Goal: Find specific page/section: Find specific page/section

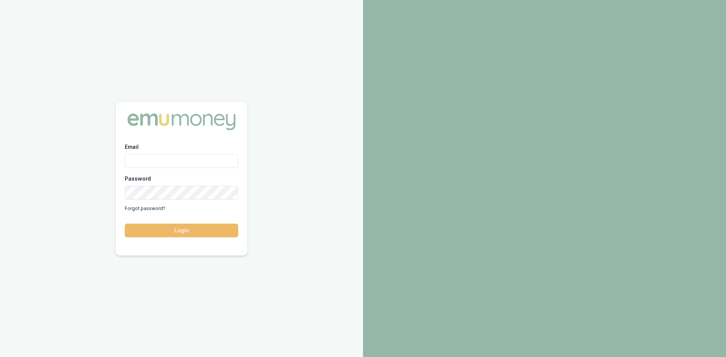
type input "[PERSON_NAME][EMAIL_ADDRESS][PERSON_NAME][DOMAIN_NAME]"
click at [188, 234] on button "Login" at bounding box center [181, 231] width 113 height 14
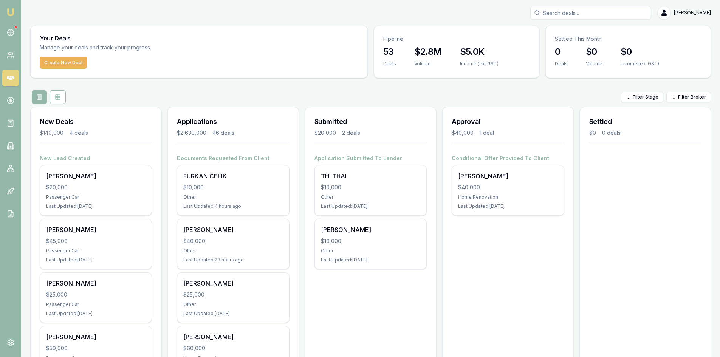
click at [596, 16] on input "Search deals" at bounding box center [591, 13] width 121 height 14
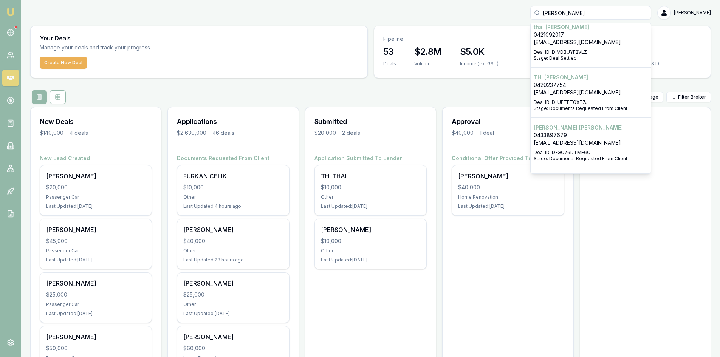
scroll to position [303, 0]
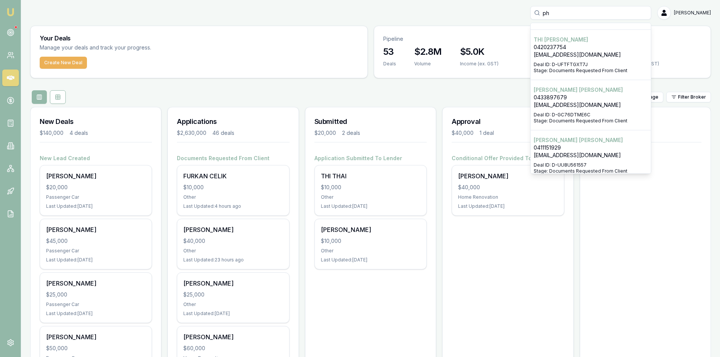
type input "p"
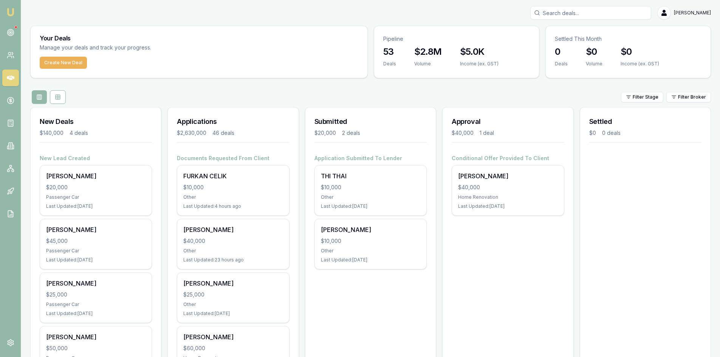
click at [574, 12] on input "Search deals" at bounding box center [591, 13] width 121 height 14
click at [12, 81] on icon at bounding box center [11, 78] width 8 height 8
